Goal: Task Accomplishment & Management: Complete application form

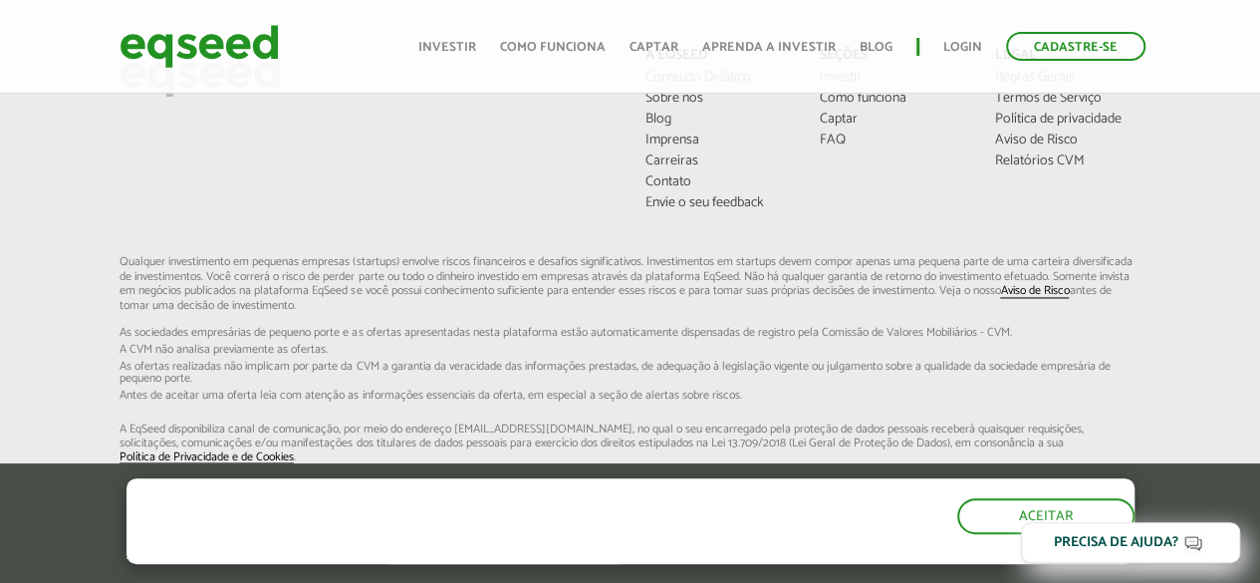
scroll to position [1605, 0]
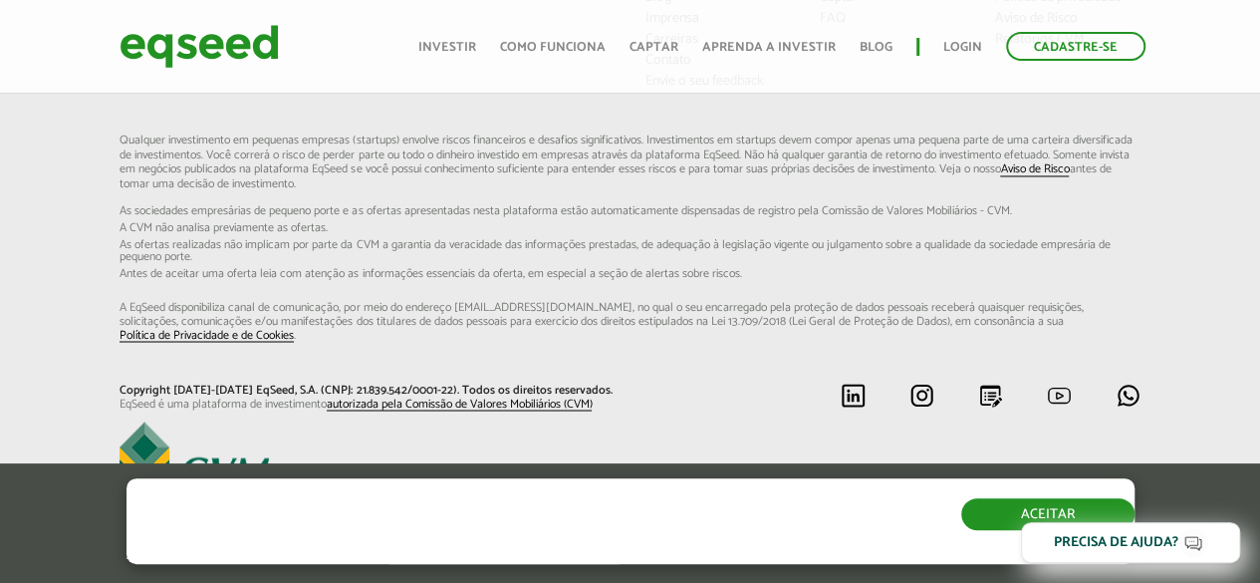
click at [979, 516] on button "Aceitar" at bounding box center [1047, 514] width 173 height 32
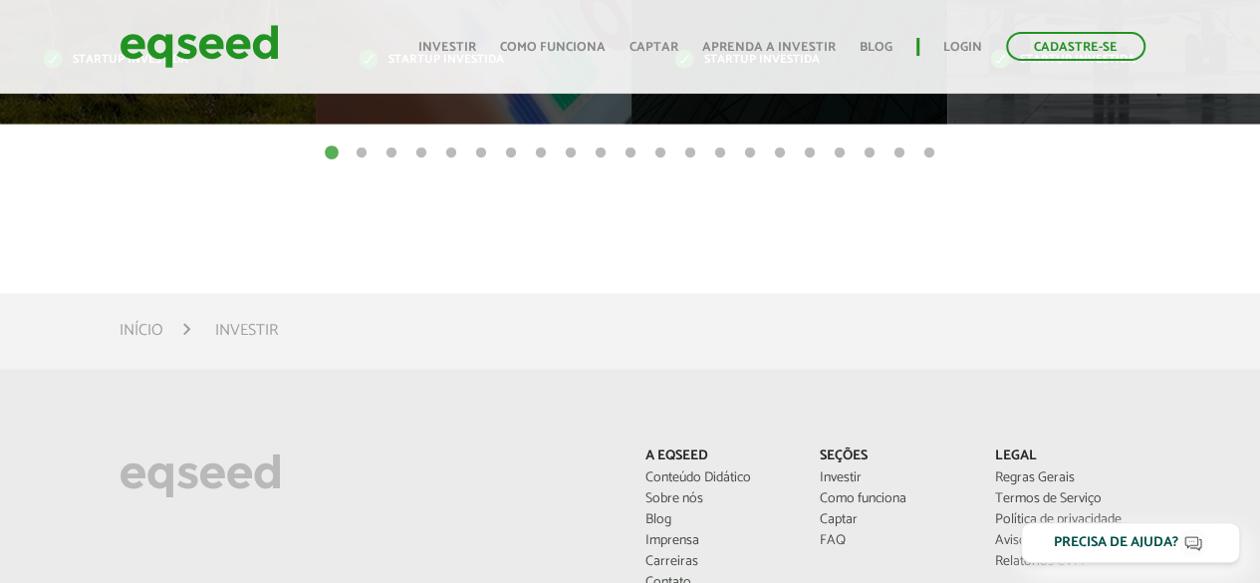
scroll to position [671, 0]
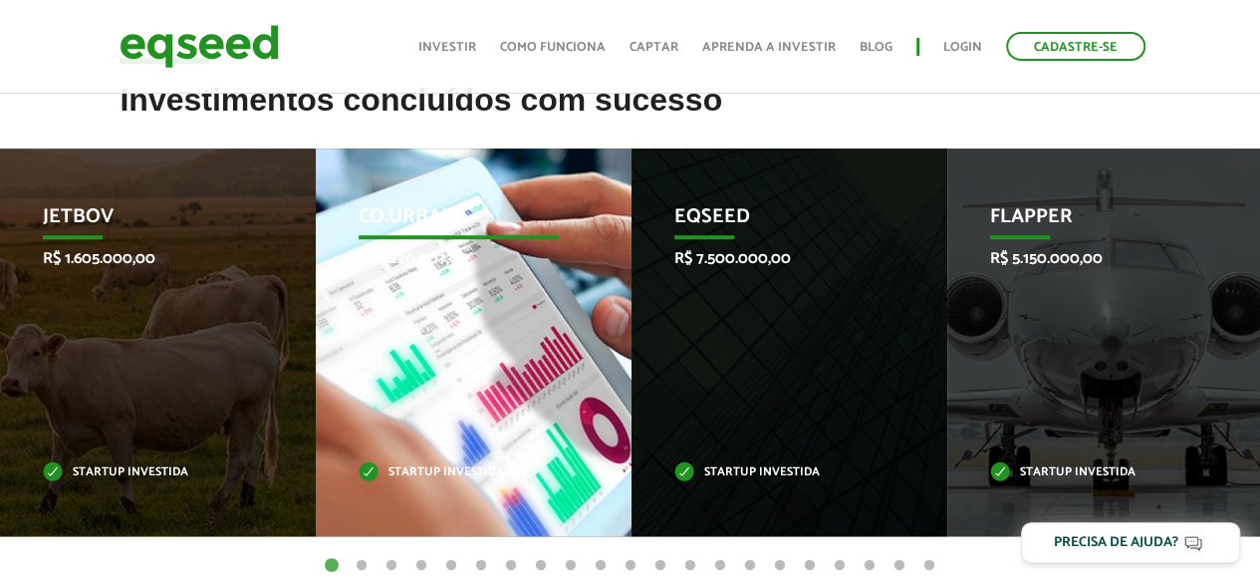
click at [444, 304] on div "Co.Urban R$ 1.220.007,00 Startup investida" at bounding box center [459, 341] width 286 height 387
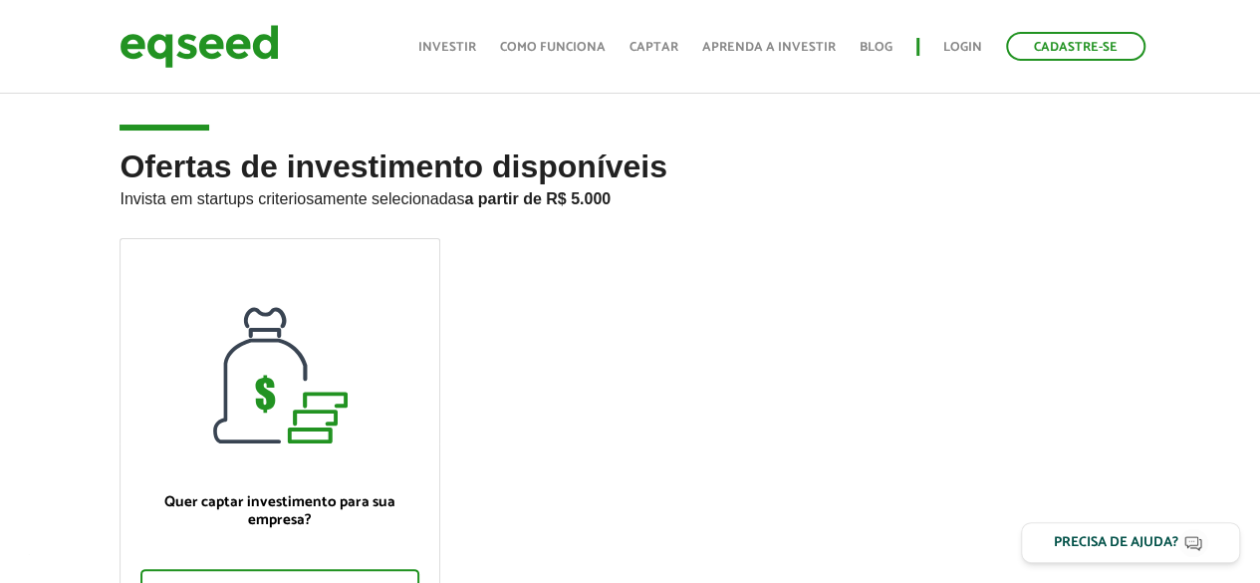
scroll to position [89, 0]
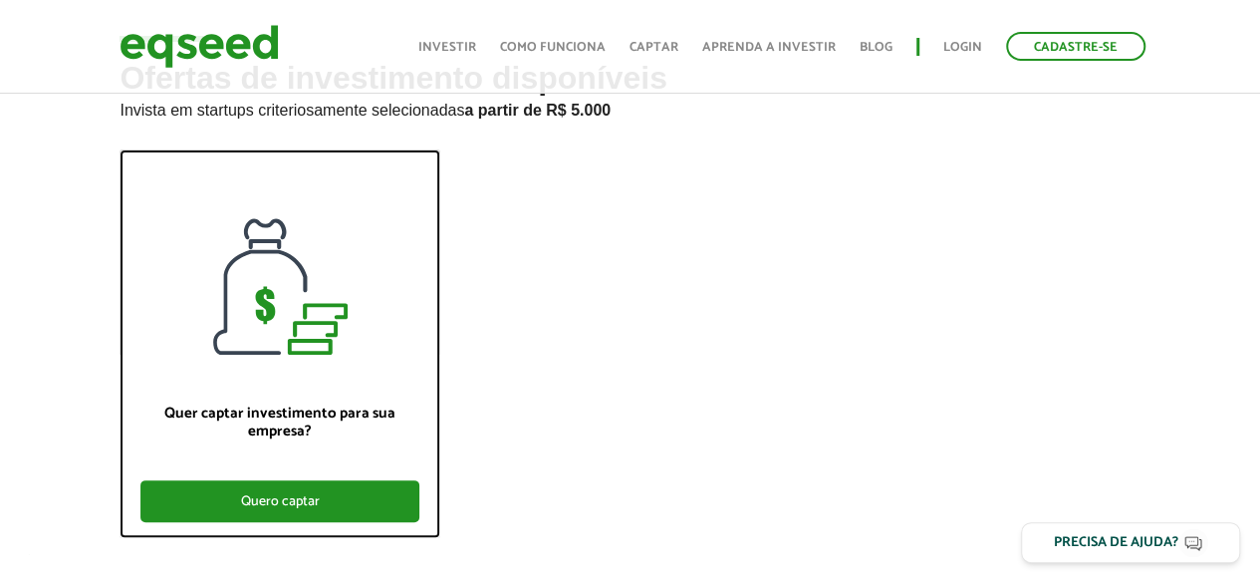
click at [275, 493] on div "Quero captar" at bounding box center [279, 501] width 278 height 42
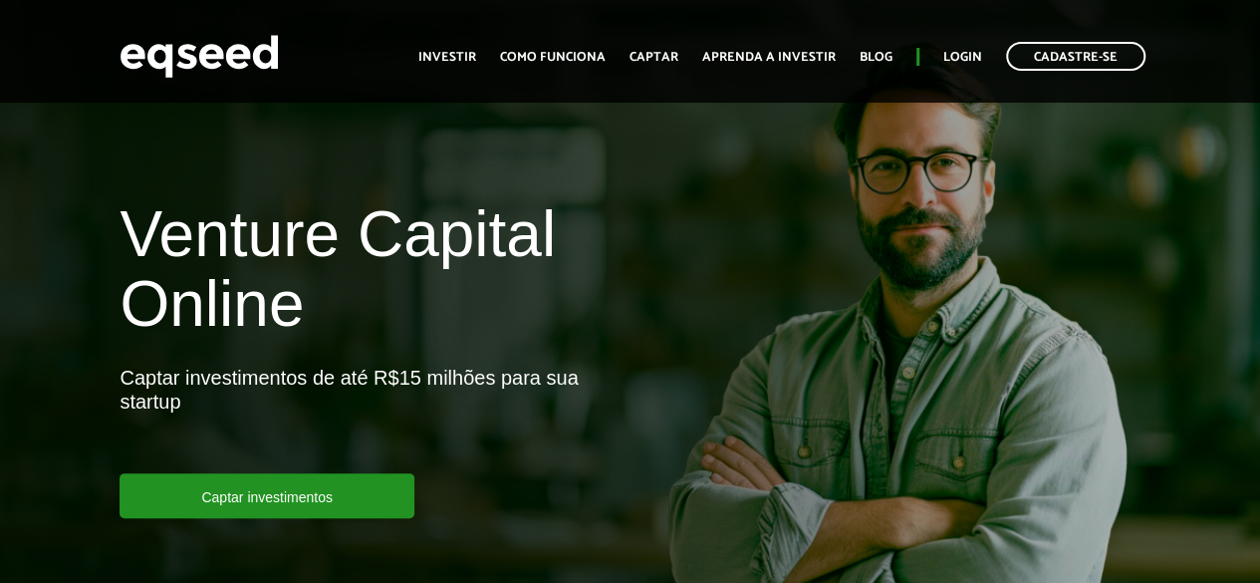
scroll to position [133, 0]
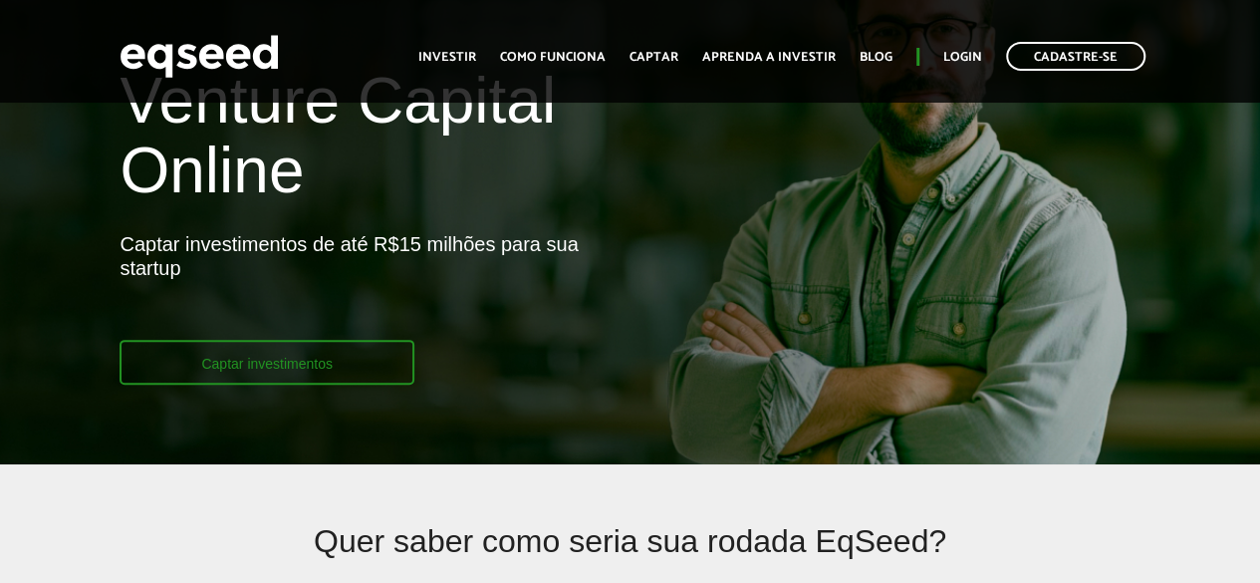
click at [199, 365] on link "Captar investimentos" at bounding box center [266, 362] width 295 height 45
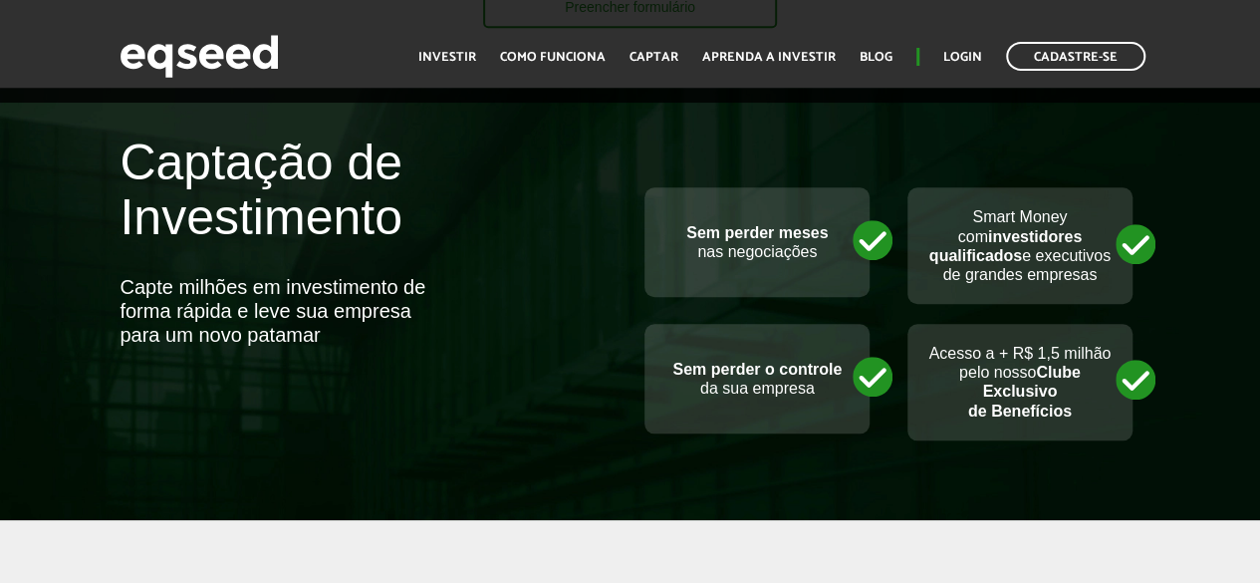
scroll to position [754, 0]
